Goal: Communication & Community: Answer question/provide support

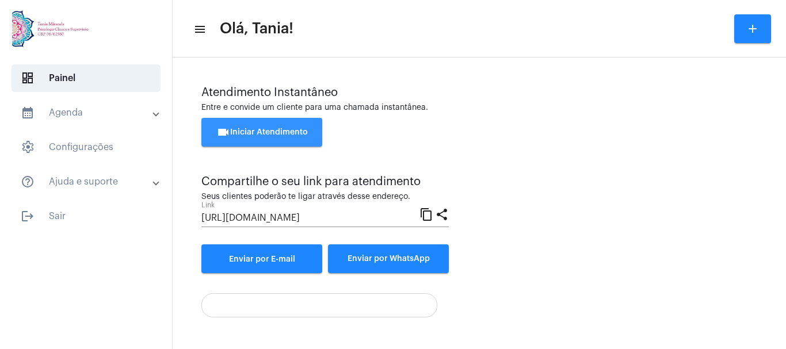
click at [276, 135] on span "videocam Iniciar Atendimento" at bounding box center [261, 132] width 91 height 8
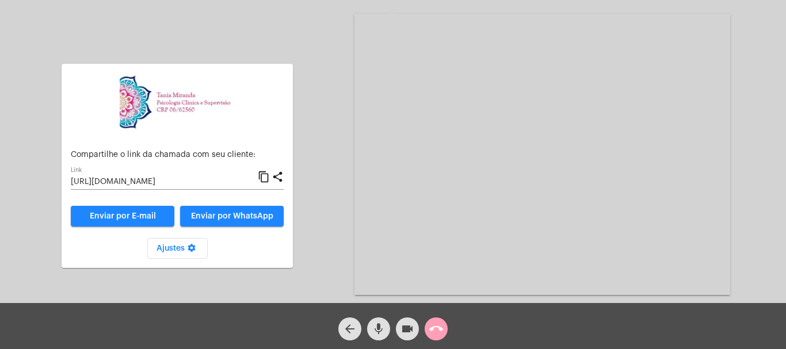
click at [438, 327] on mat-icon "call_end" at bounding box center [436, 329] width 14 height 14
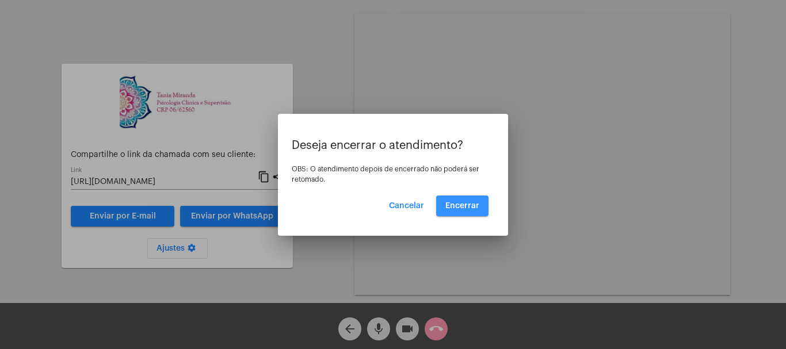
click at [464, 205] on span "Encerrar" at bounding box center [462, 206] width 34 height 8
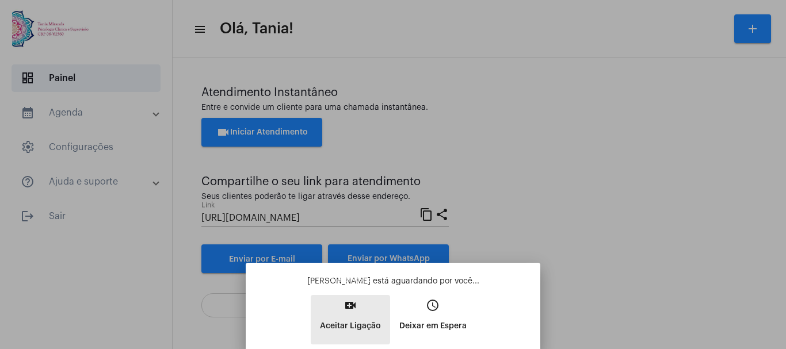
click at [350, 304] on mat-icon "video_call" at bounding box center [350, 306] width 14 height 14
